Goal: Transaction & Acquisition: Purchase product/service

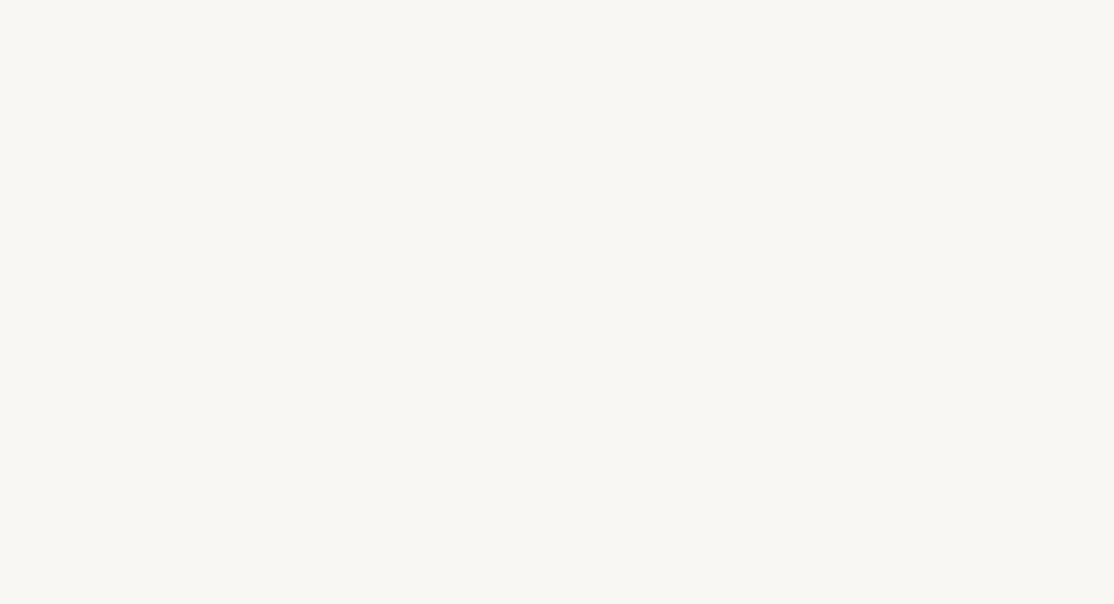
select select "US"
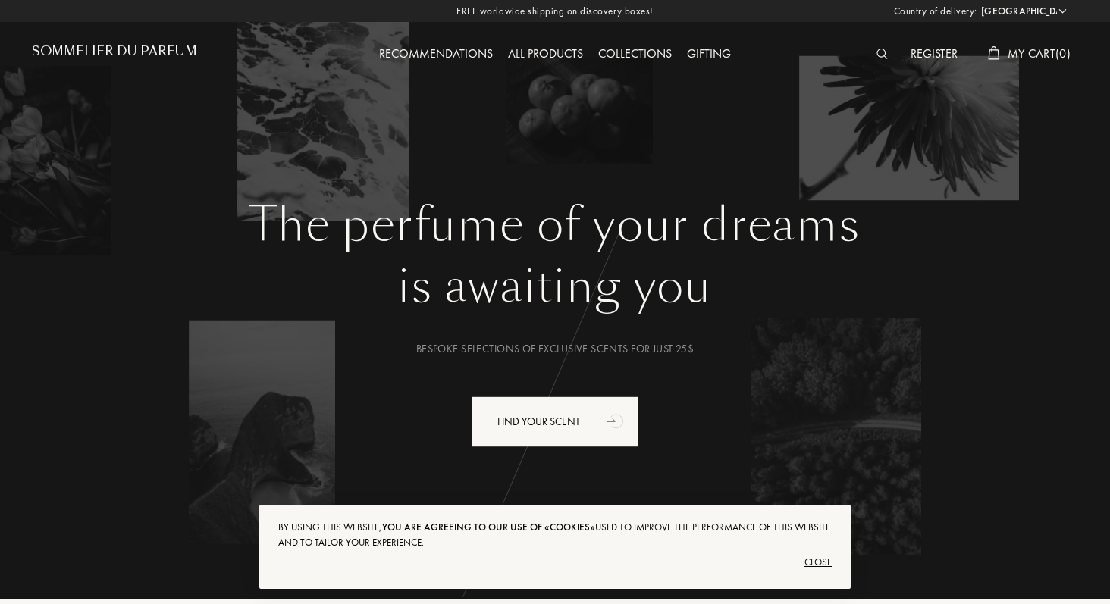
click at [564, 49] on div "All products" at bounding box center [545, 55] width 90 height 20
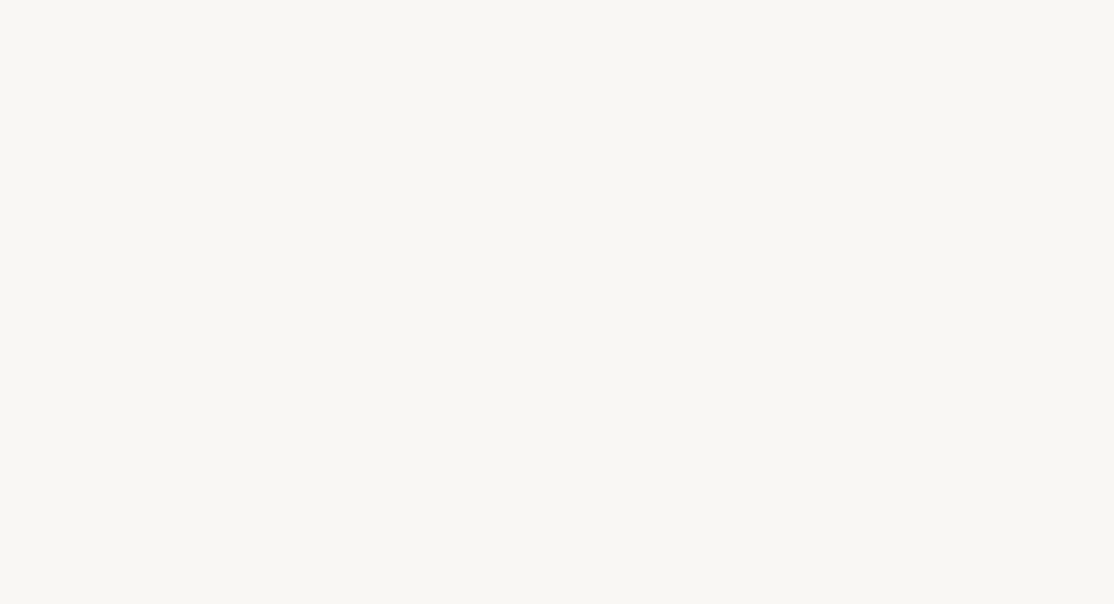
select select "US"
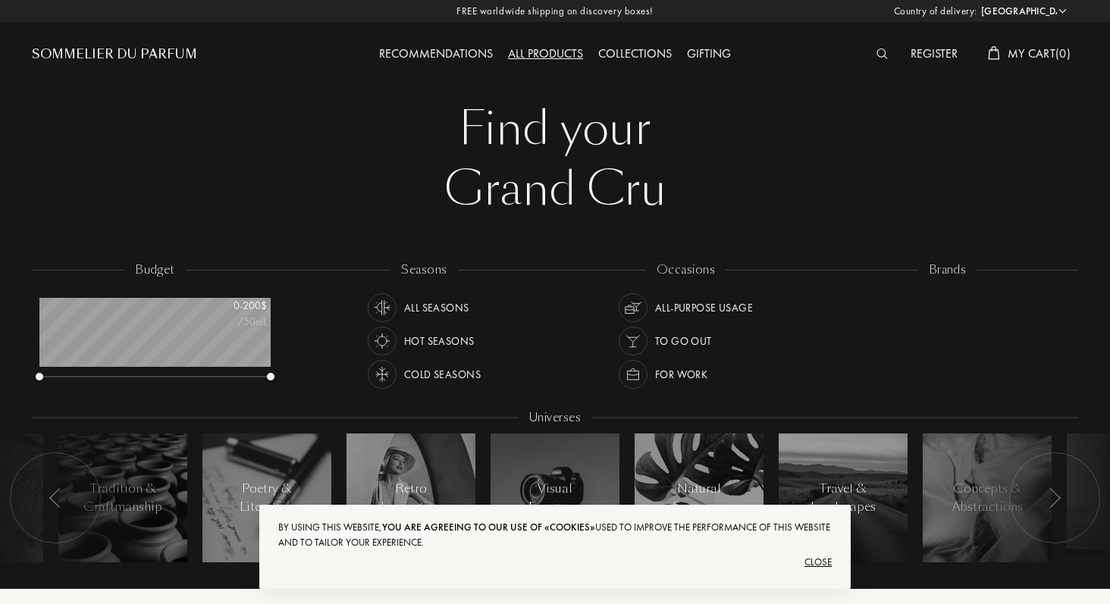
scroll to position [76, 231]
click at [826, 560] on div "Close" at bounding box center [554, 562] width 553 height 24
